Goal: Information Seeking & Learning: Learn about a topic

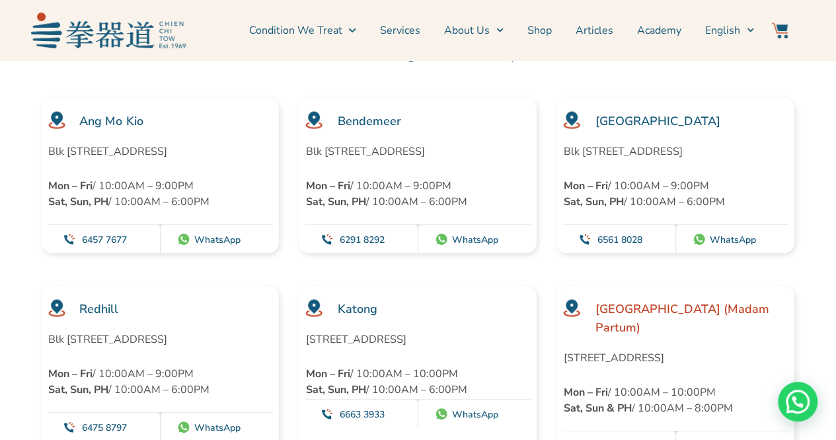
scroll to position [3701, 0]
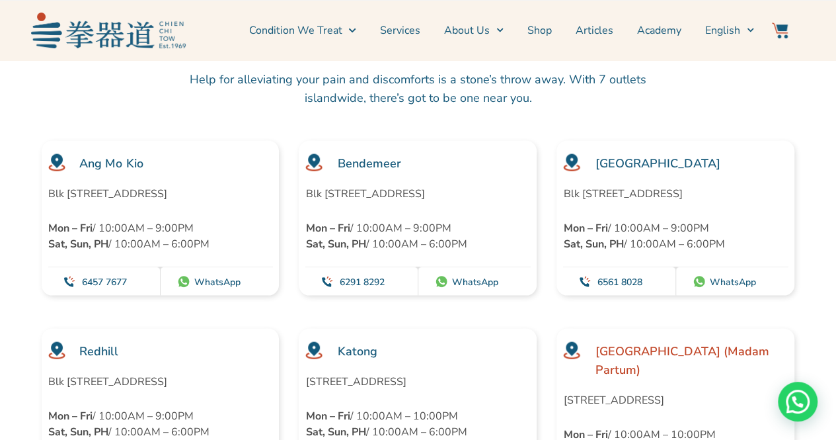
click at [700, 274] on img at bounding box center [699, 280] width 13 height 13
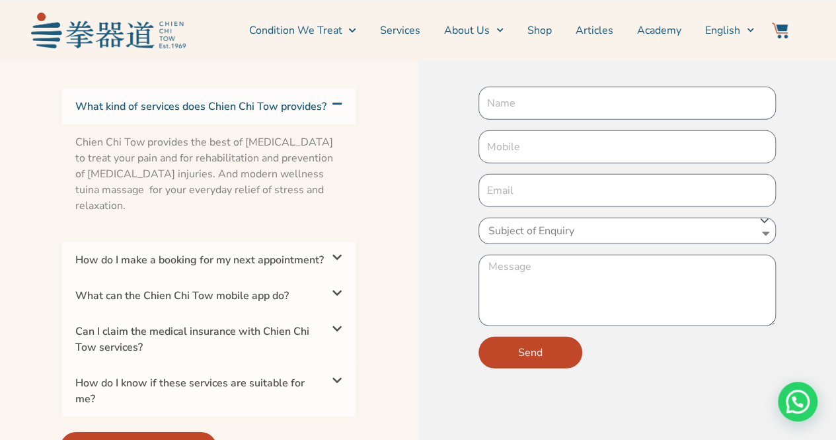
scroll to position [4304, 0]
click at [414, 34] on link "Services" at bounding box center [400, 30] width 40 height 33
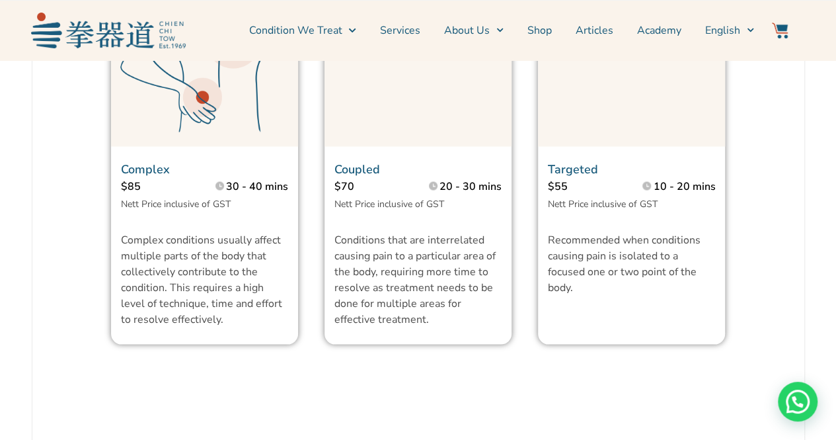
scroll to position [1256, 0]
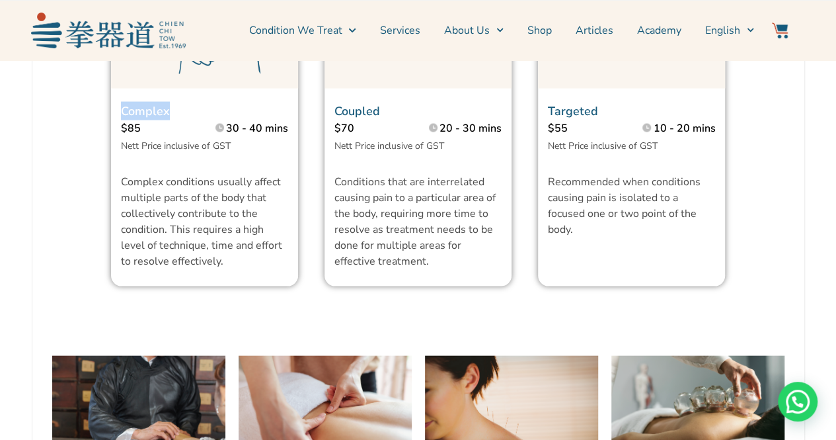
drag, startPoint x: 124, startPoint y: 137, endPoint x: 201, endPoint y: 138, distance: 77.3
click at [201, 120] on p "Complex" at bounding box center [204, 111] width 167 height 19
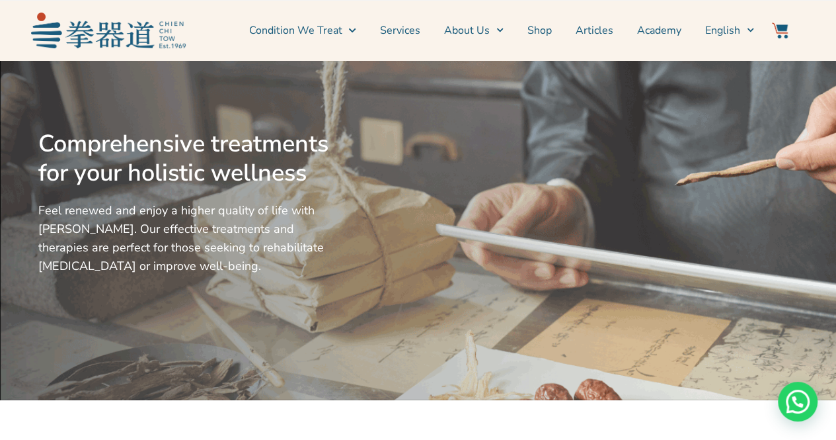
scroll to position [0, 0]
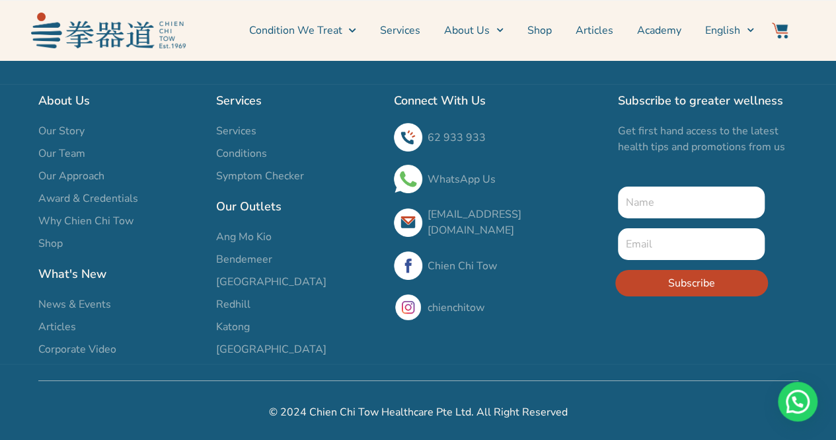
scroll to position [5817, 0]
click at [137, 36] on img at bounding box center [108, 30] width 155 height 35
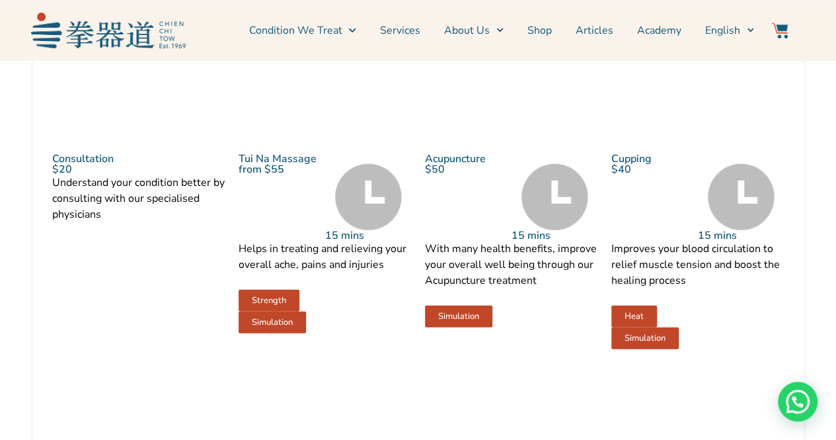
scroll to position [1454, 0]
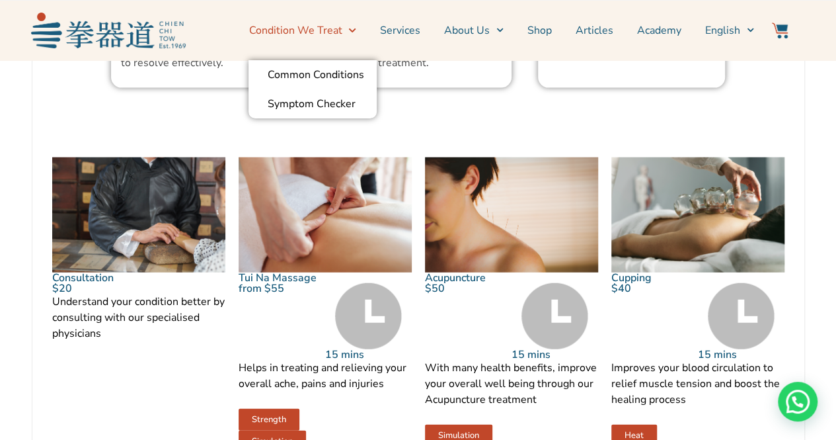
click at [282, 35] on link "Condition We Treat" at bounding box center [302, 30] width 107 height 33
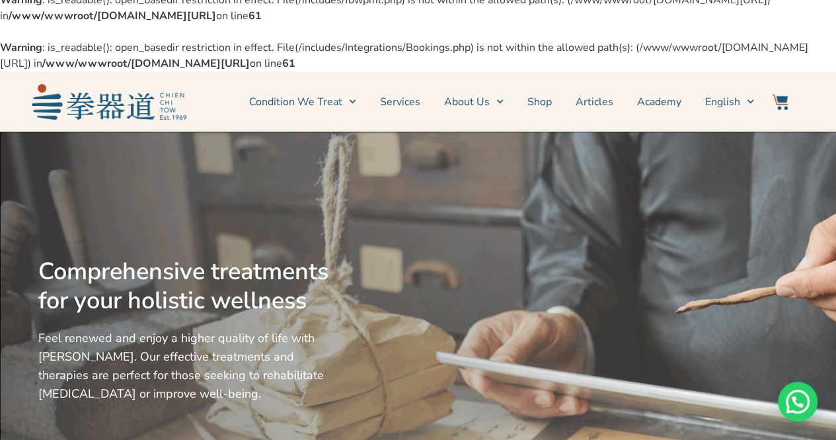
scroll to position [0, 0]
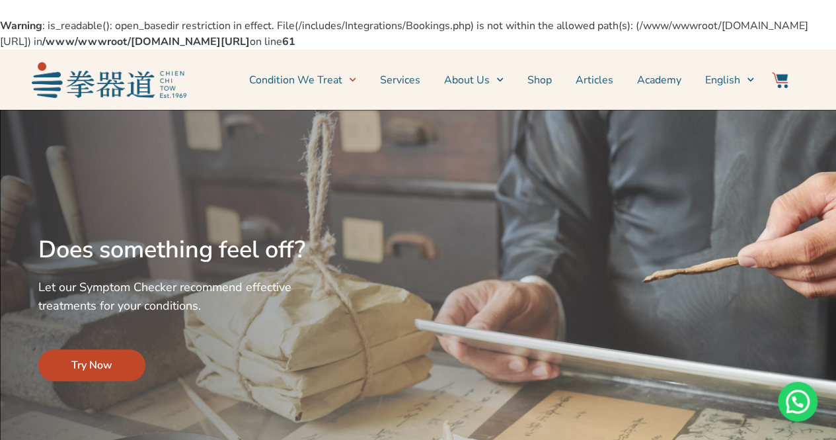
scroll to position [132, 0]
